Goal: Communication & Community: Connect with others

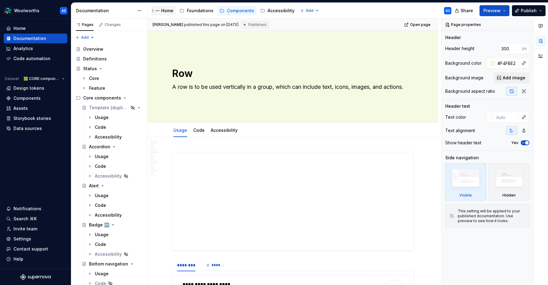
click at [168, 10] on div "Home" at bounding box center [167, 11] width 12 height 6
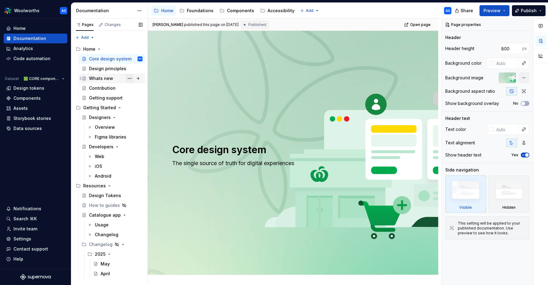
click at [130, 77] on button "Page tree" at bounding box center [129, 78] width 9 height 9
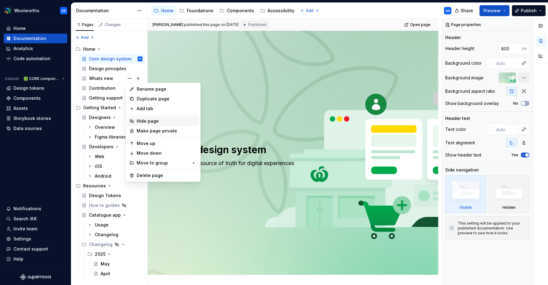
click at [156, 121] on div "Hide page" at bounding box center [167, 121] width 60 height 6
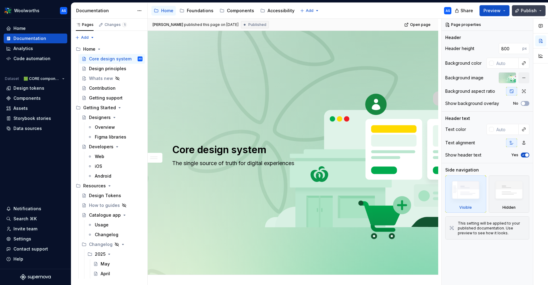
click at [537, 9] on button "Publish" at bounding box center [529, 10] width 34 height 11
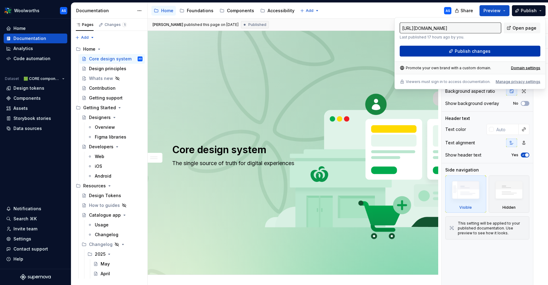
click at [491, 51] on button "Publish changes" at bounding box center [469, 51] width 141 height 11
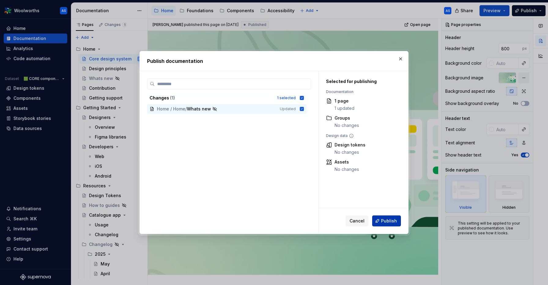
click at [386, 219] on span "Publish" at bounding box center [389, 221] width 16 height 6
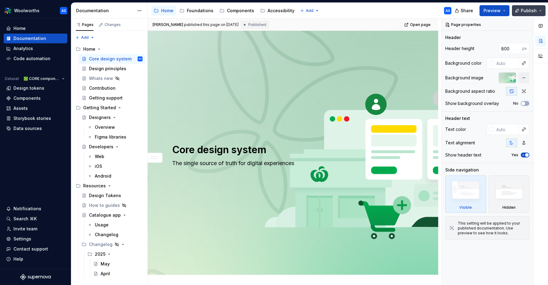
click at [539, 7] on button "Publish" at bounding box center [529, 10] width 34 height 11
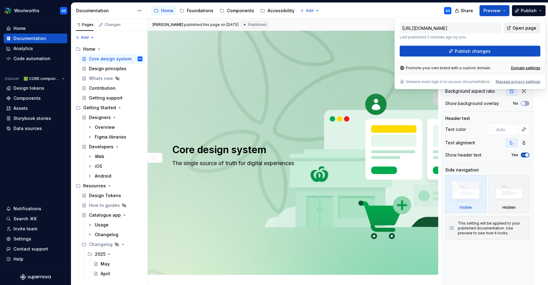
click at [523, 28] on span "Open page" at bounding box center [524, 28] width 24 height 6
click at [199, 9] on div "Foundations" at bounding box center [200, 11] width 27 height 6
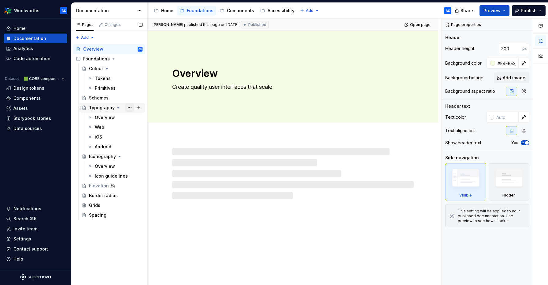
click at [131, 108] on button "Page tree" at bounding box center [129, 108] width 9 height 9
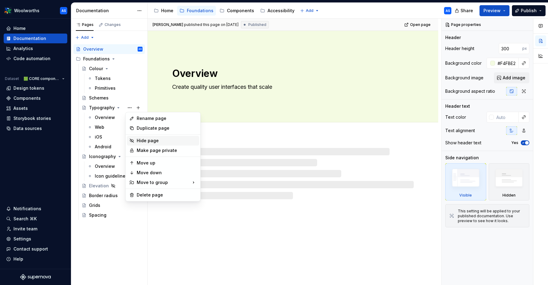
click at [152, 140] on div "Hide page" at bounding box center [167, 141] width 60 height 6
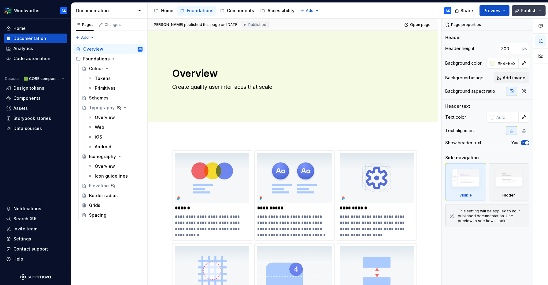
click at [541, 11] on button "Publish" at bounding box center [529, 10] width 34 height 11
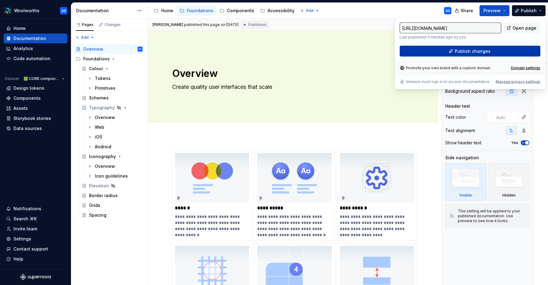
click at [500, 52] on button "Publish changes" at bounding box center [469, 51] width 141 height 11
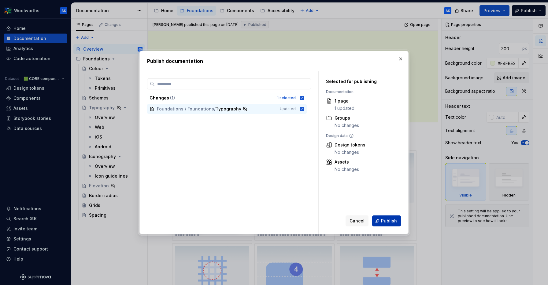
click at [391, 225] on button "Publish" at bounding box center [386, 221] width 29 height 11
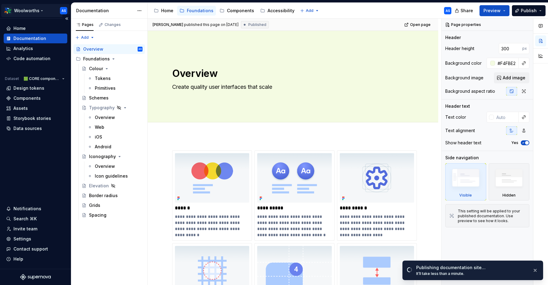
click at [40, 9] on html "Woolworths AS Home Documentation Analytics Code automation Dataset 🟩 CORE compo…" at bounding box center [274, 142] width 548 height 285
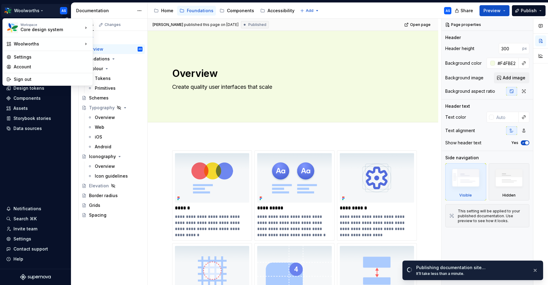
click at [40, 9] on html "Woolworths AS Home Documentation Analytics Code automation Dataset 🟩 CORE compo…" at bounding box center [274, 142] width 548 height 285
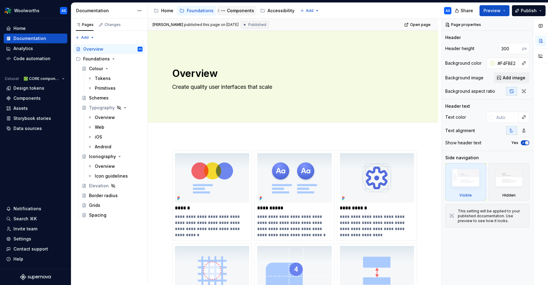
click at [233, 11] on div "Components" at bounding box center [240, 11] width 27 height 6
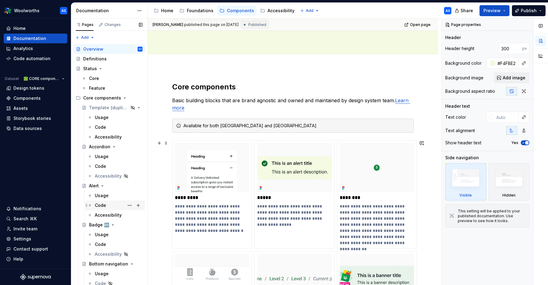
scroll to position [78, 0]
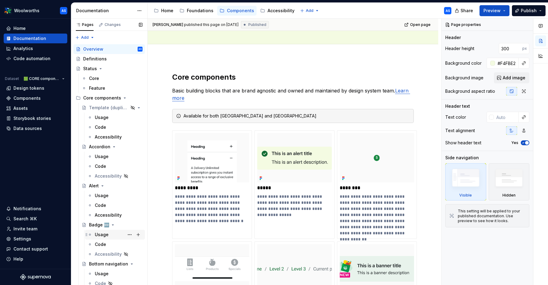
click at [112, 236] on div "Usage" at bounding box center [119, 235] width 48 height 9
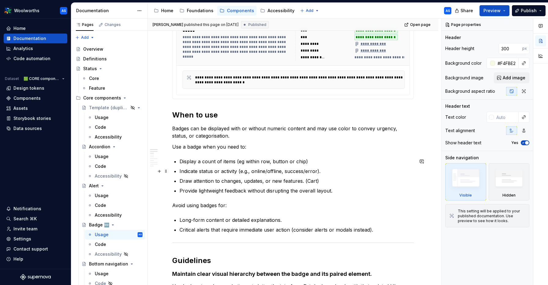
scroll to position [304, 0]
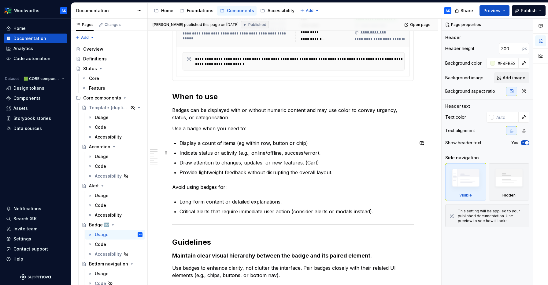
click at [263, 149] on ul "Display a count of items (eg within row, button or chip) Indicate status or act…" at bounding box center [296, 158] width 234 height 37
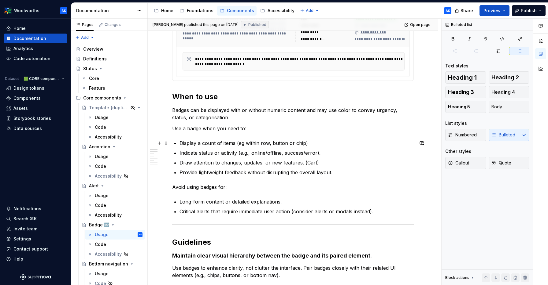
click at [327, 141] on p "Display a count of items (eg within row, button or chip)" at bounding box center [296, 143] width 234 height 7
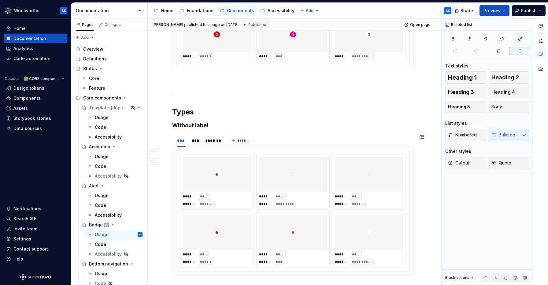
scroll to position [873, 0]
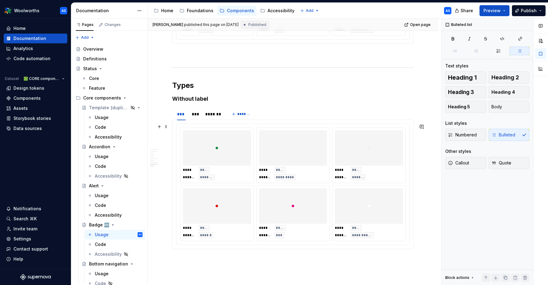
click at [293, 149] on img at bounding box center [293, 148] width 2 height 31
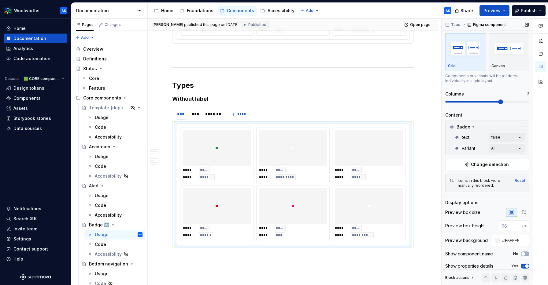
scroll to position [15, 0]
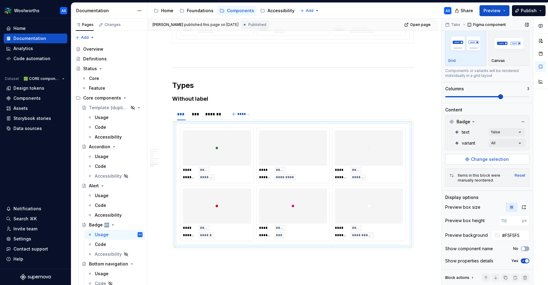
click at [497, 162] on span "Change selection" at bounding box center [490, 159] width 38 height 6
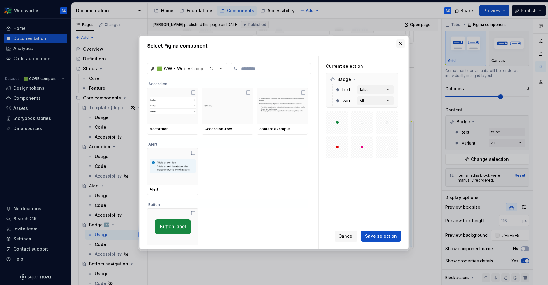
click at [399, 42] on button "button" at bounding box center [400, 43] width 9 height 9
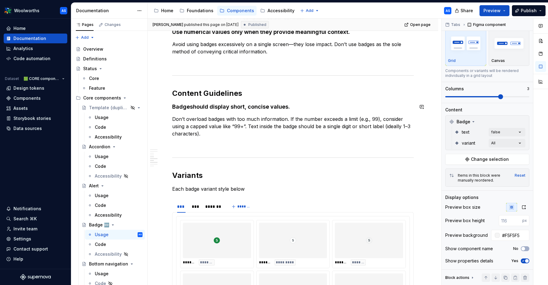
scroll to position [587, 0]
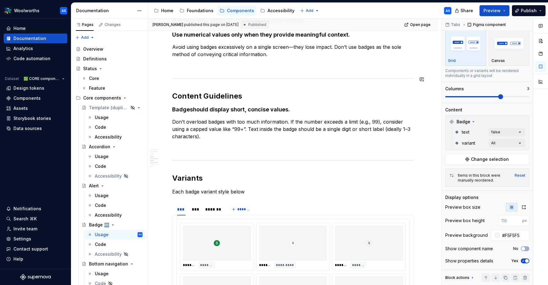
type textarea "*"
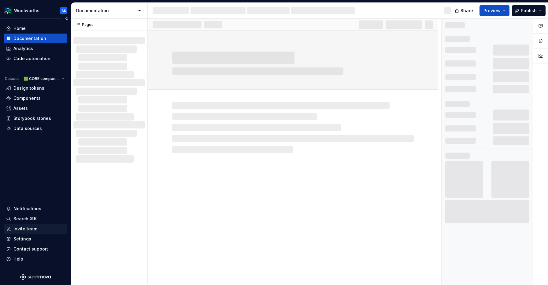
click at [26, 226] on div "Invite team" at bounding box center [25, 229] width 24 height 6
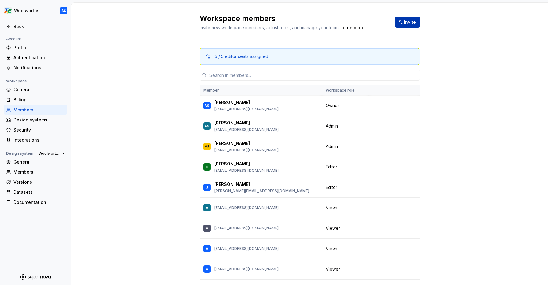
click at [412, 21] on span "Invite" at bounding box center [410, 22] width 12 height 6
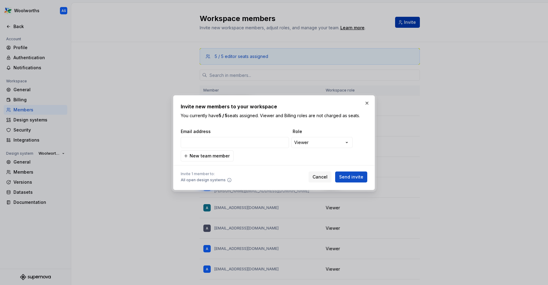
type input "Gnane@woolworths.com.au"
click at [354, 176] on span "Send invite" at bounding box center [351, 177] width 24 height 6
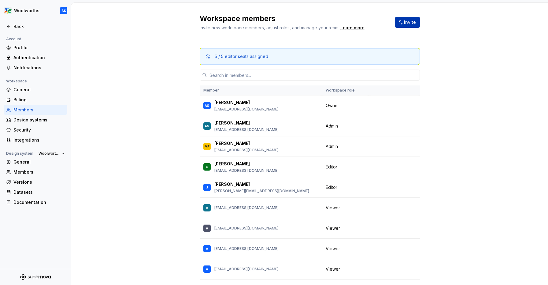
click at [405, 22] on span "Invite" at bounding box center [410, 22] width 12 height 6
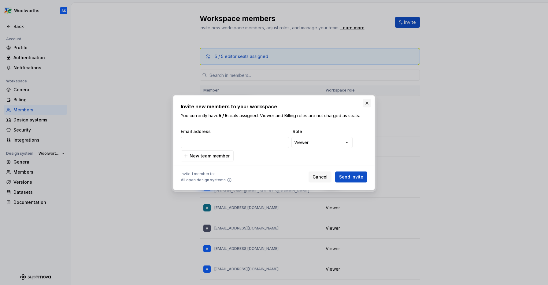
type input "rprestidge@woolworths.com.au"
click at [355, 179] on span "Send invite" at bounding box center [351, 177] width 24 height 6
